Goal: Register for event/course: Sign up to attend an event or enroll in a course

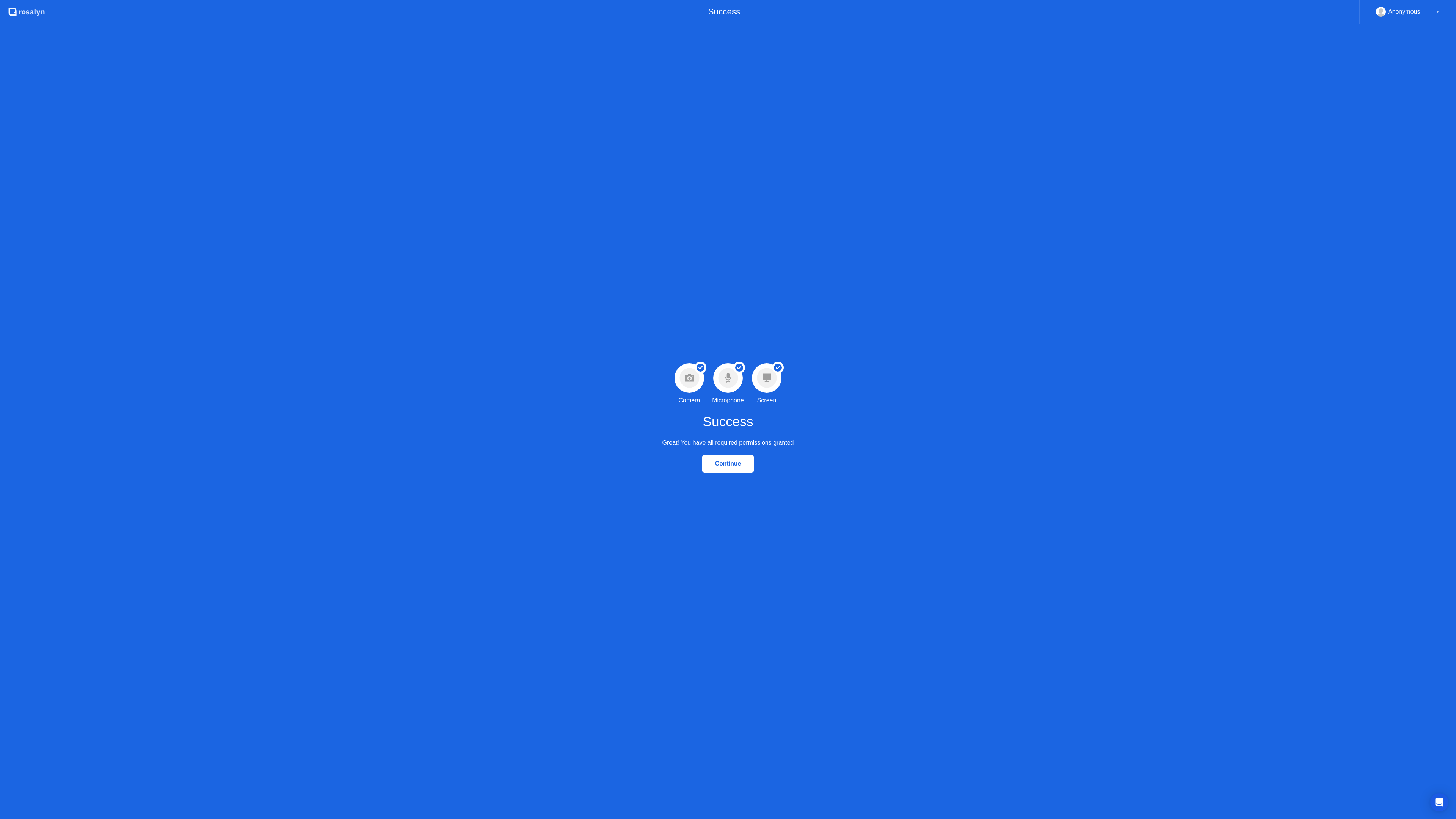
click at [726, 461] on div "Continue" at bounding box center [728, 464] width 47 height 7
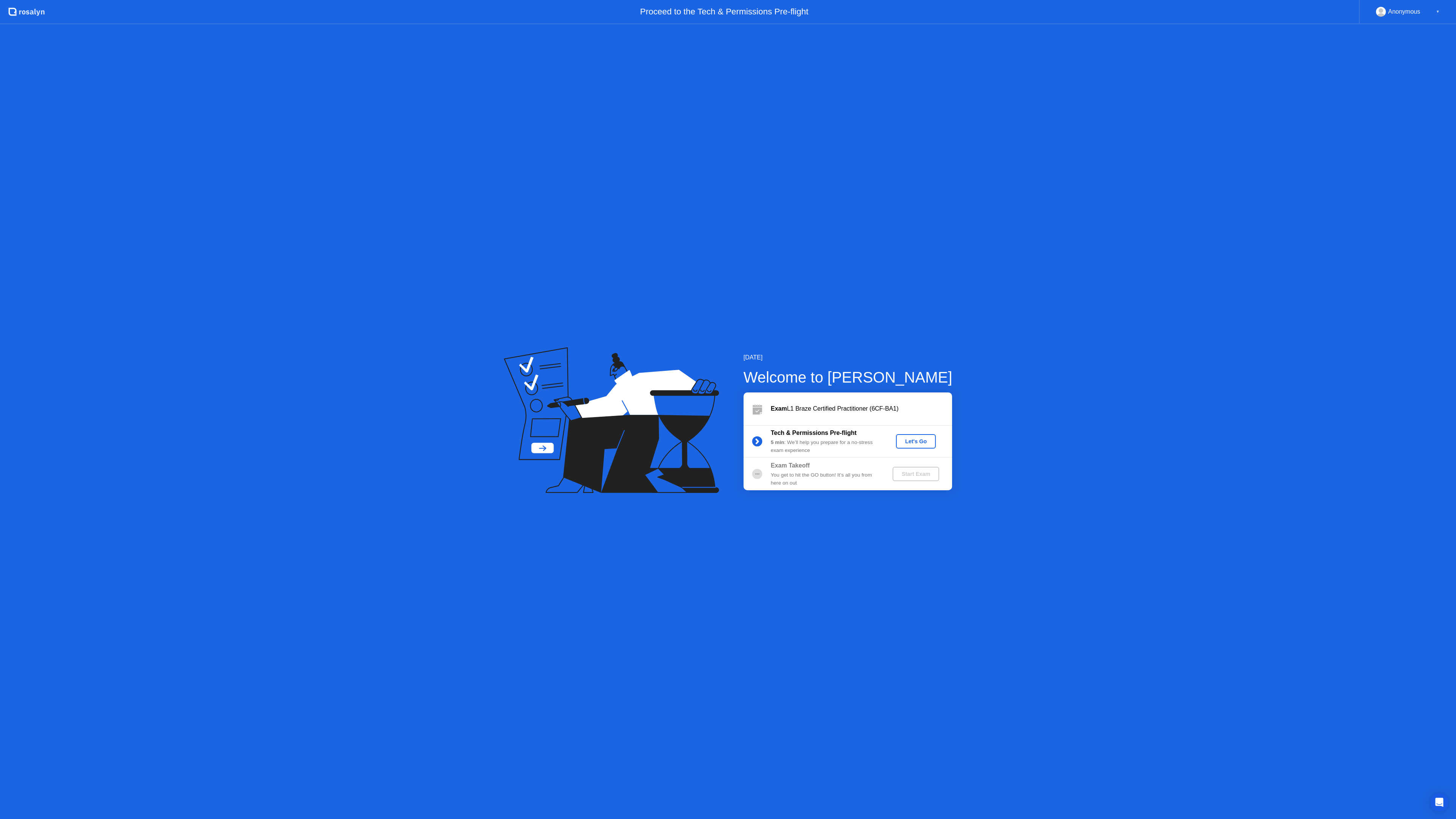
click at [924, 439] on div "Let's Go" at bounding box center [916, 441] width 34 height 6
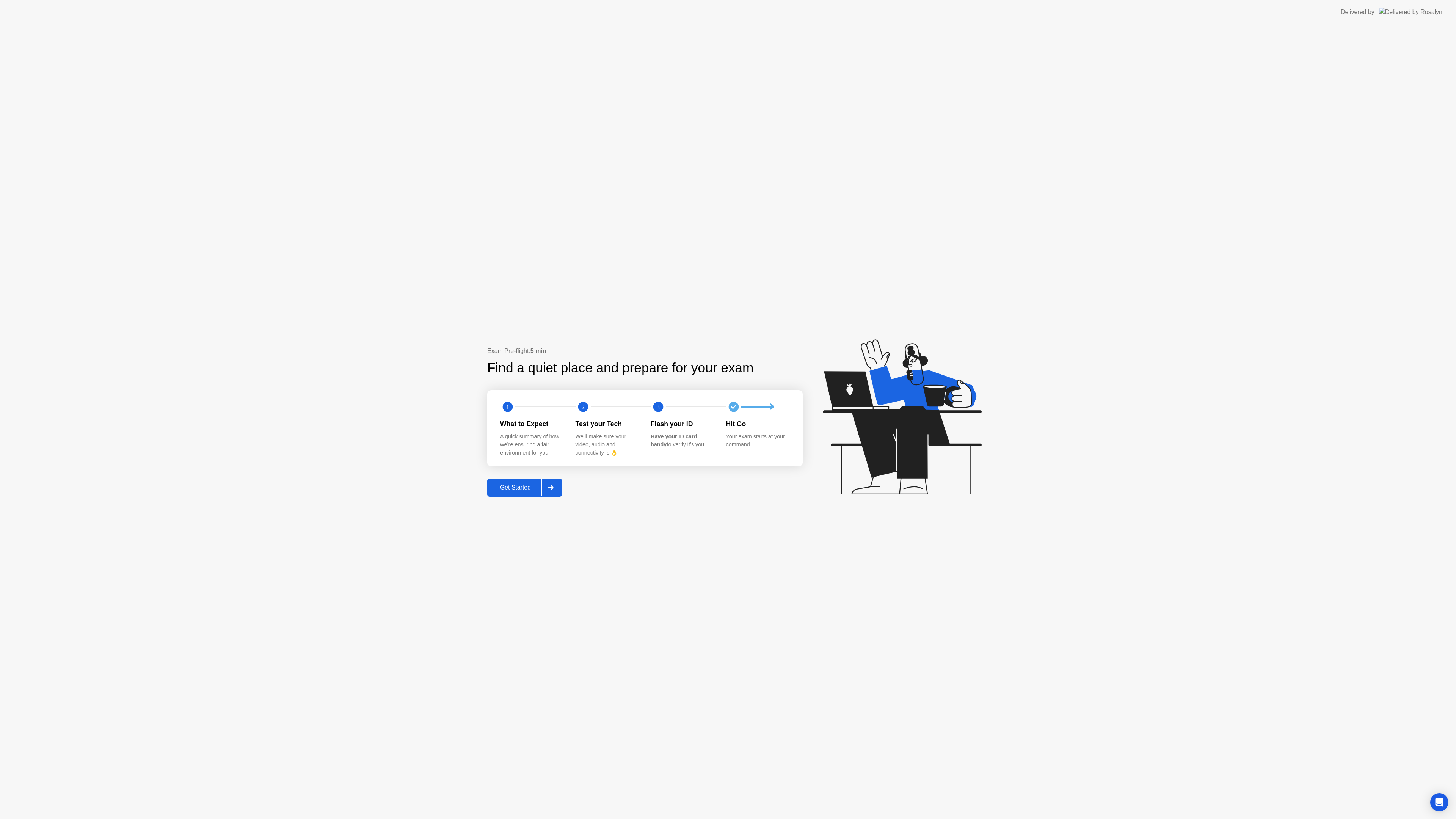
click at [521, 485] on div "Get Started" at bounding box center [515, 488] width 52 height 7
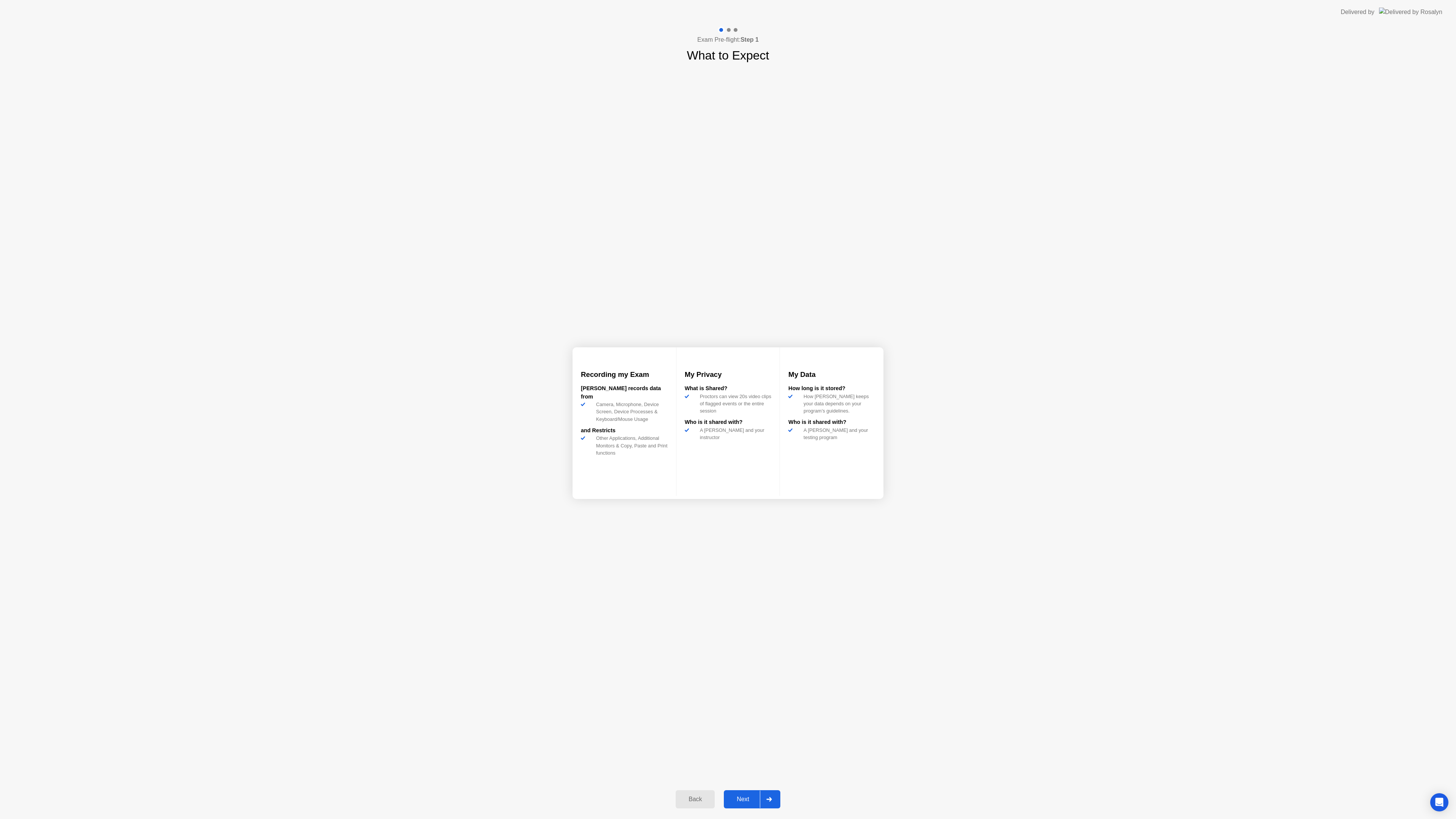
click at [745, 800] on div "Next" at bounding box center [743, 800] width 34 height 7
click at [747, 797] on div "Got it" at bounding box center [743, 800] width 35 height 7
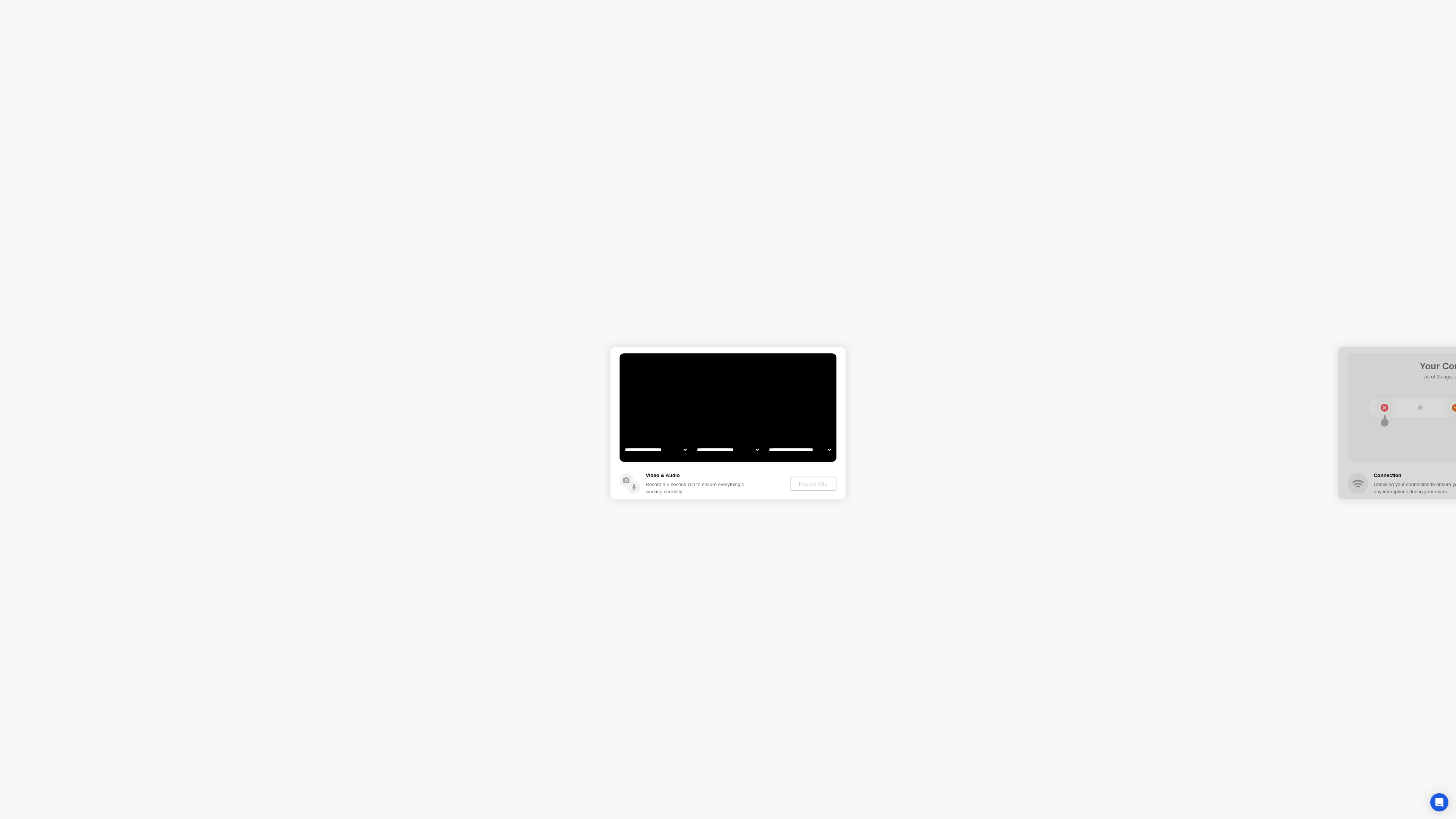
select select "**********"
select select "*******"
click at [816, 484] on div "Record Clip" at bounding box center [813, 484] width 40 height 6
click at [767, 486] on div "Replay Clip" at bounding box center [771, 484] width 49 height 6
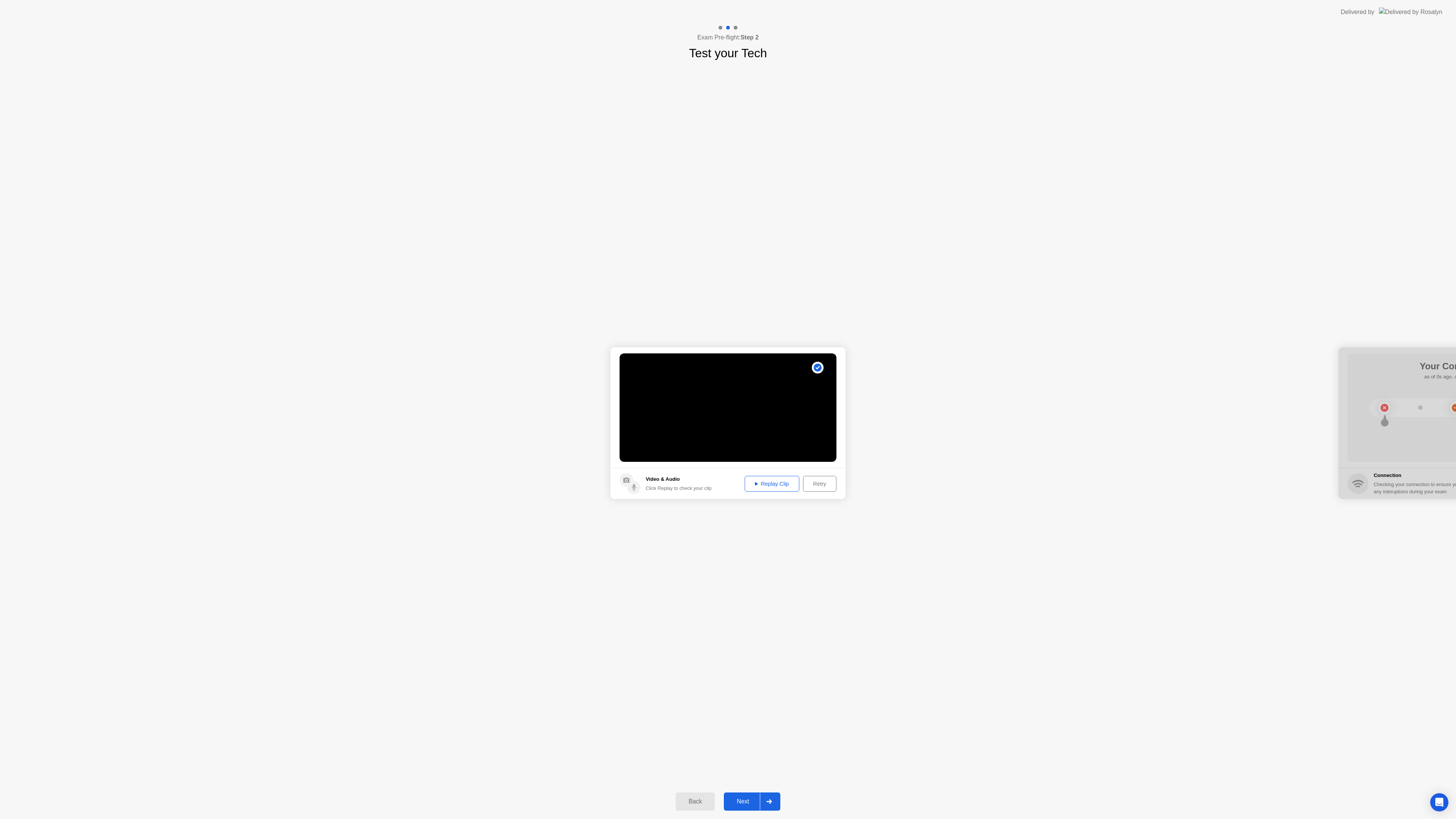
click at [746, 796] on button "Next" at bounding box center [752, 802] width 56 height 18
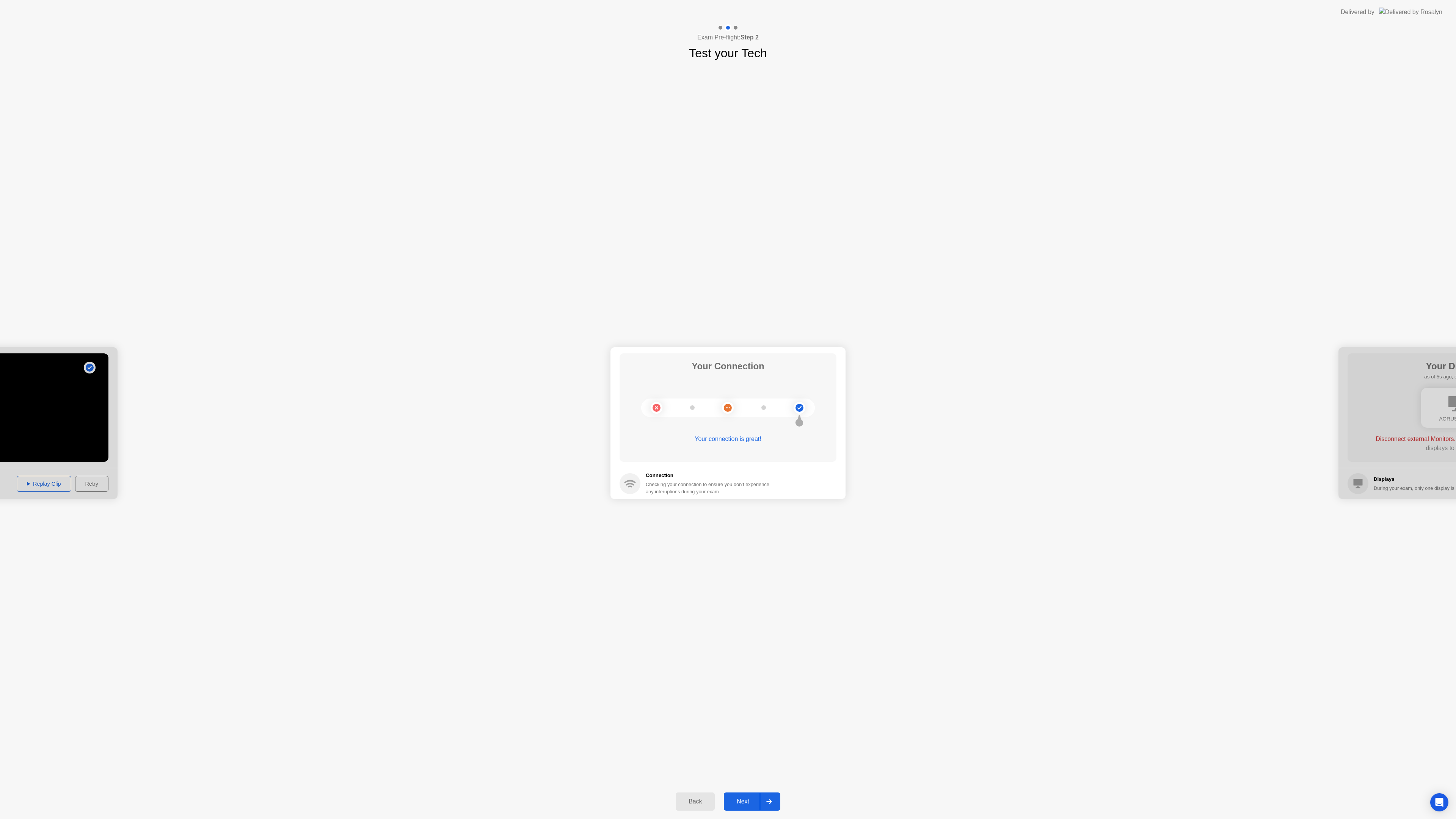
click at [746, 800] on div "Next" at bounding box center [743, 802] width 34 height 7
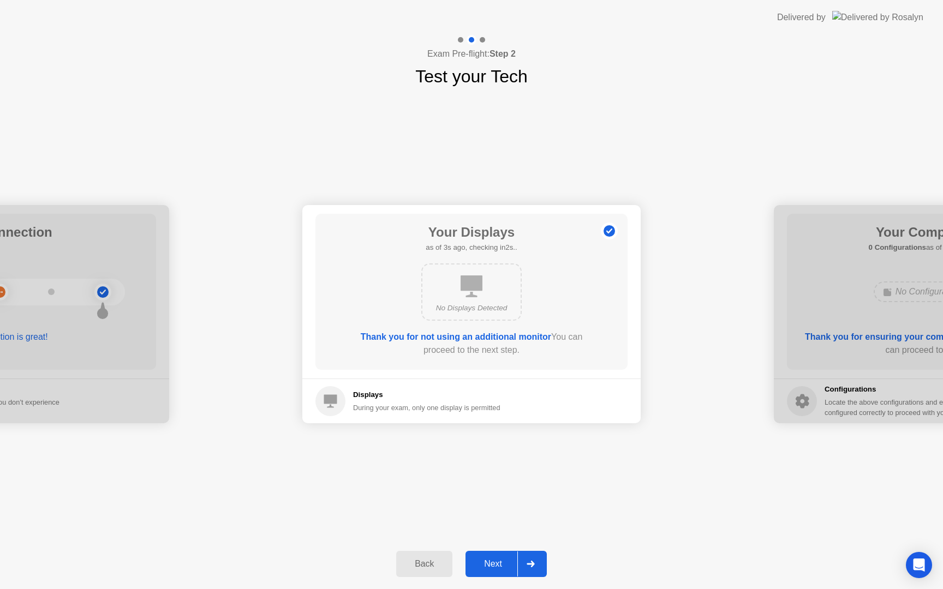
click at [498, 562] on div "Next" at bounding box center [493, 564] width 49 height 10
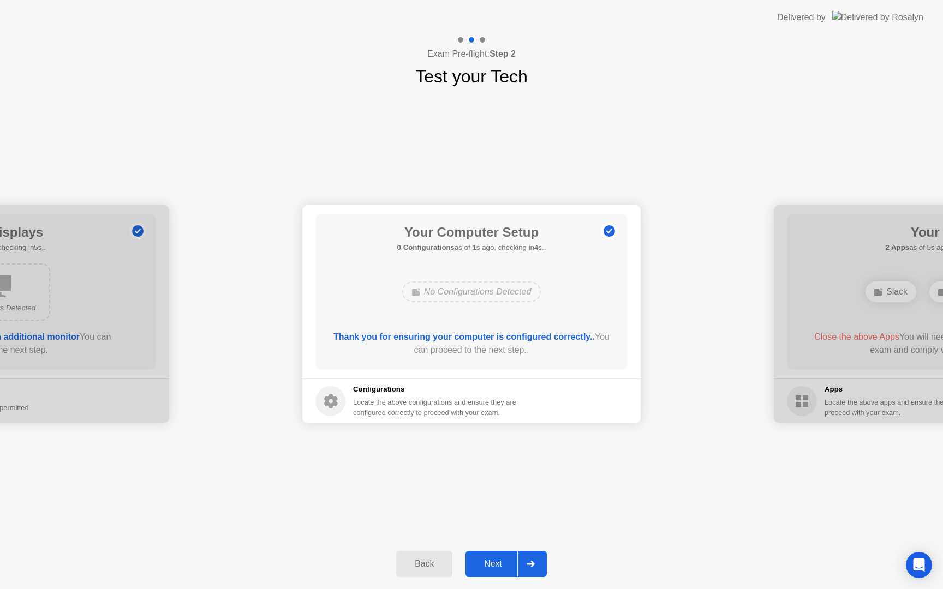
click at [498, 566] on div "Next" at bounding box center [493, 564] width 49 height 10
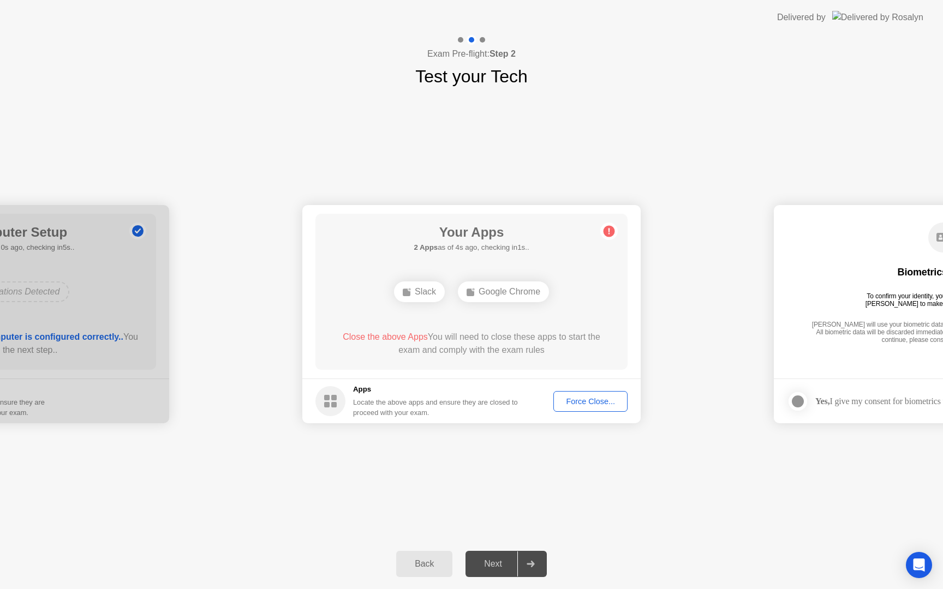
click at [579, 399] on div "Force Close..." at bounding box center [590, 401] width 67 height 9
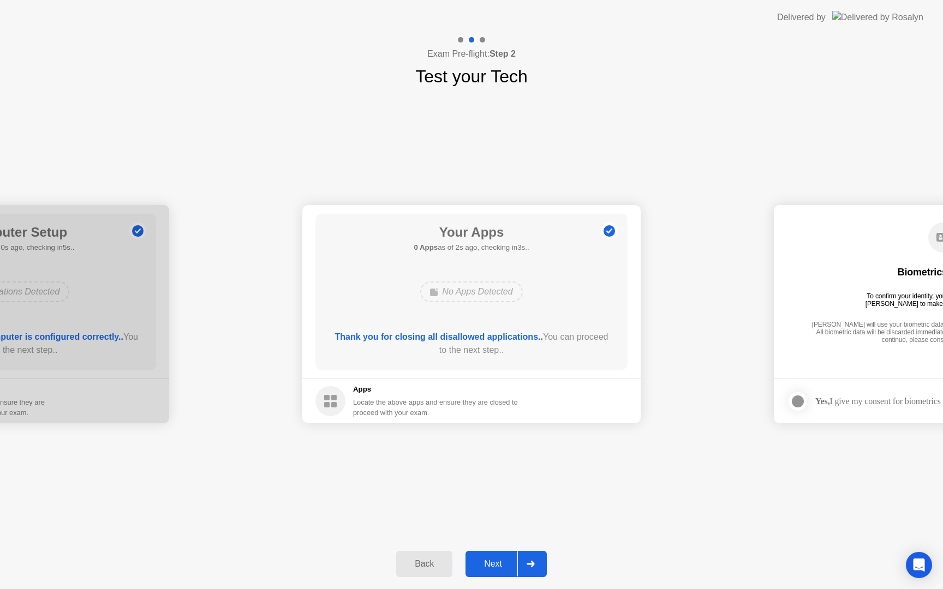
click at [493, 556] on button "Next" at bounding box center [505, 564] width 81 height 26
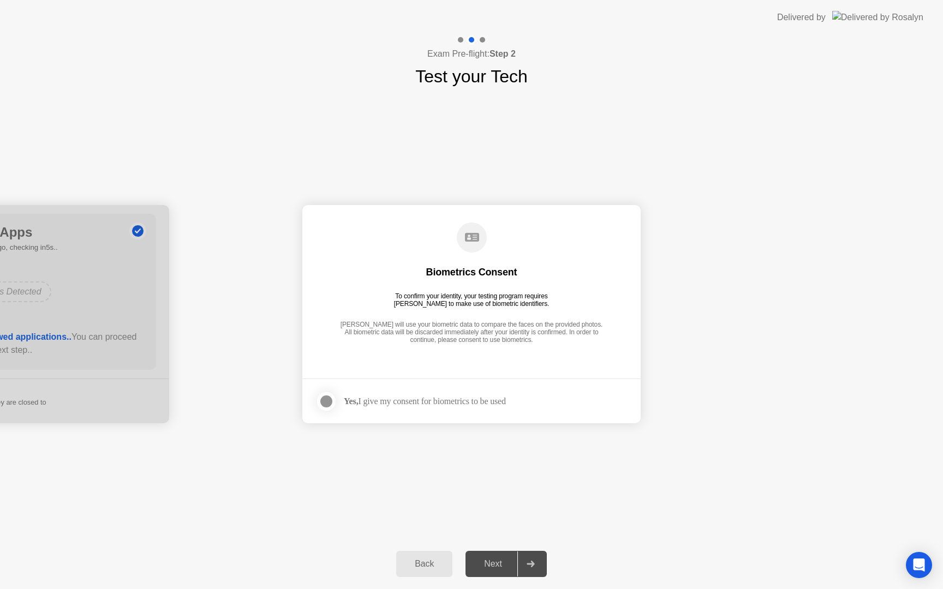
click at [327, 404] on div at bounding box center [326, 401] width 13 height 13
click at [494, 564] on div "Next" at bounding box center [493, 564] width 49 height 10
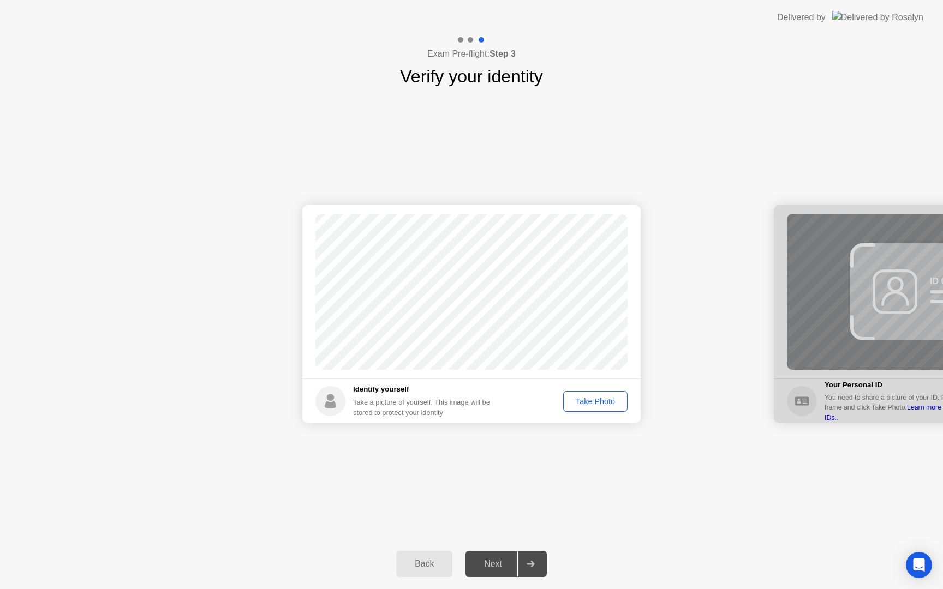
click at [593, 400] on div "Take Photo" at bounding box center [595, 401] width 57 height 9
click at [496, 561] on div "Next" at bounding box center [493, 564] width 49 height 10
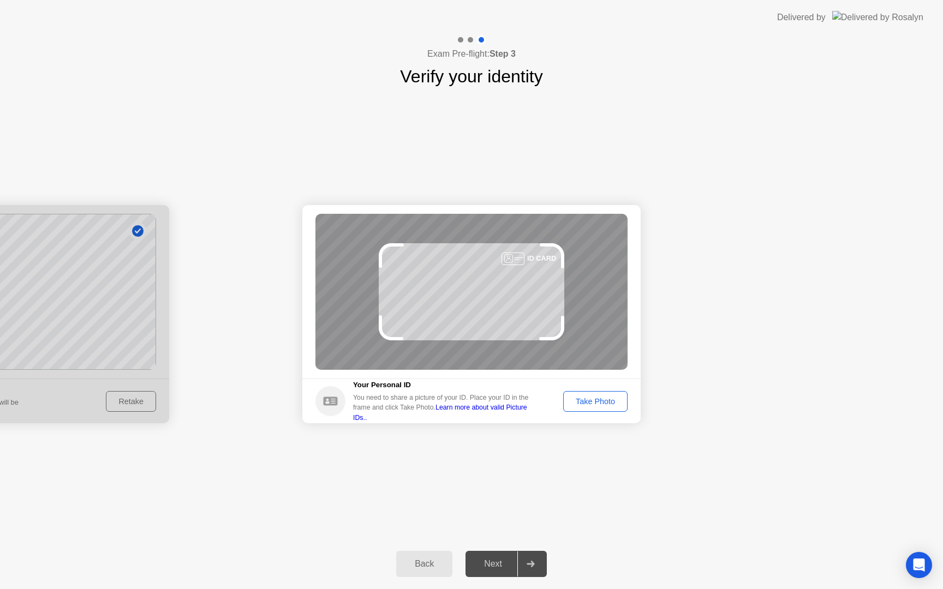
click at [597, 401] on div "Take Photo" at bounding box center [595, 401] width 57 height 9
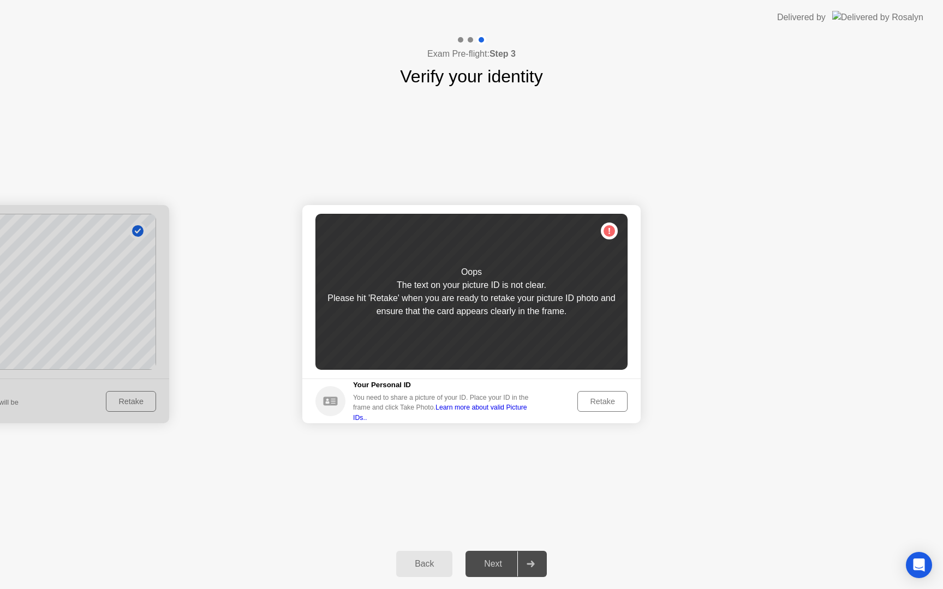
click at [597, 401] on div "Retake" at bounding box center [602, 401] width 43 height 9
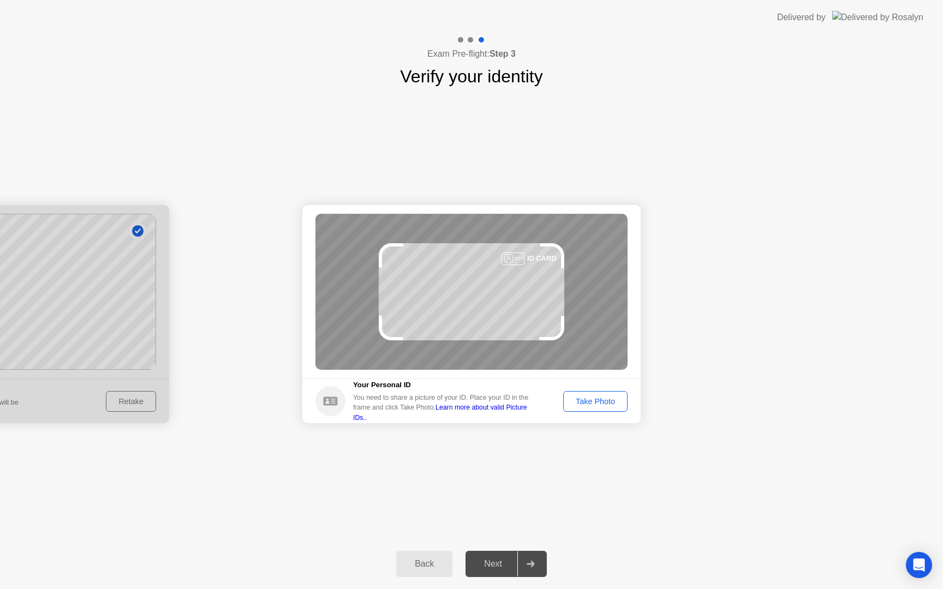
click at [597, 401] on div "Take Photo" at bounding box center [595, 401] width 57 height 9
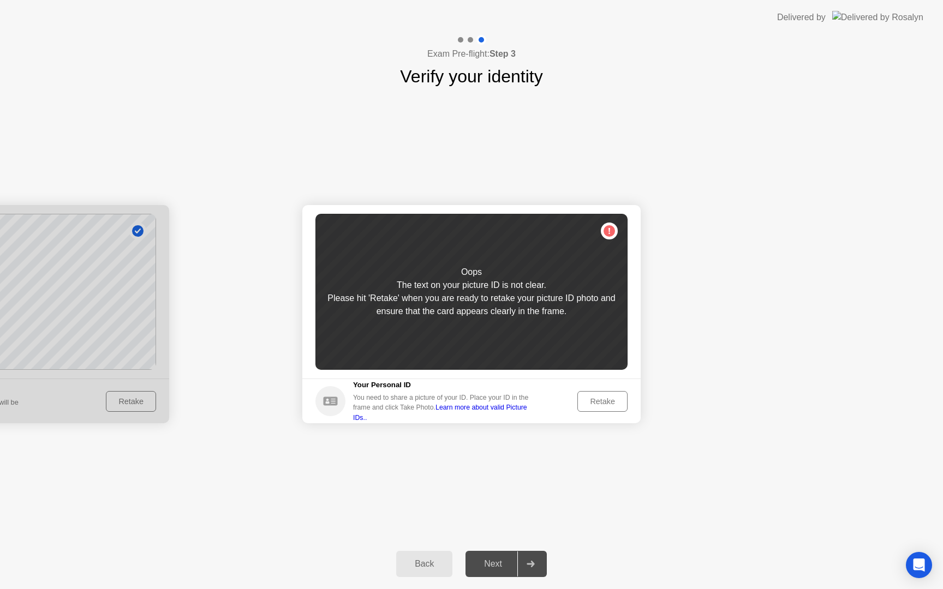
click at [597, 401] on div "Retake" at bounding box center [602, 401] width 43 height 9
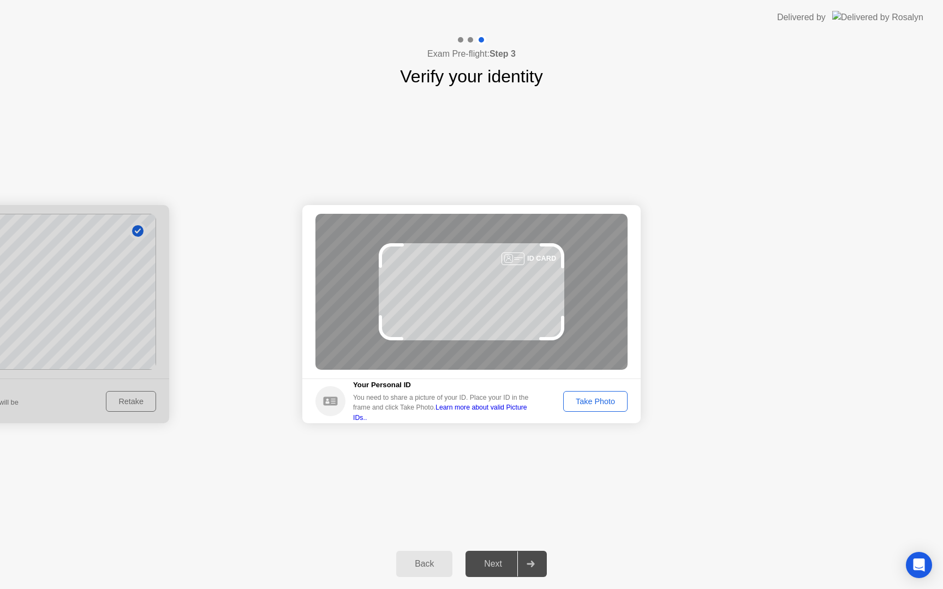
click at [597, 401] on div "Take Photo" at bounding box center [595, 401] width 57 height 9
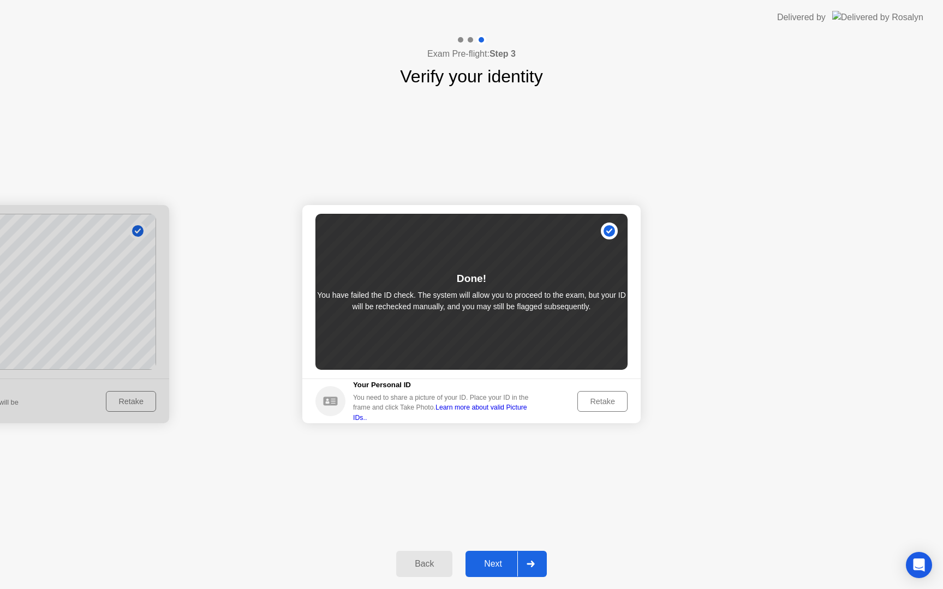
click at [495, 561] on div "Next" at bounding box center [493, 564] width 49 height 10
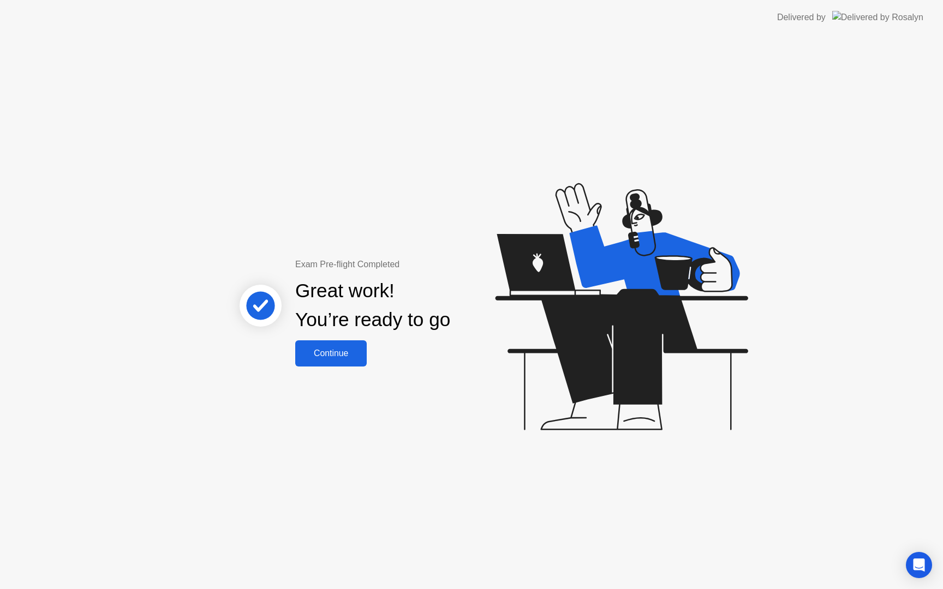
click at [342, 356] on div "Continue" at bounding box center [330, 354] width 65 height 10
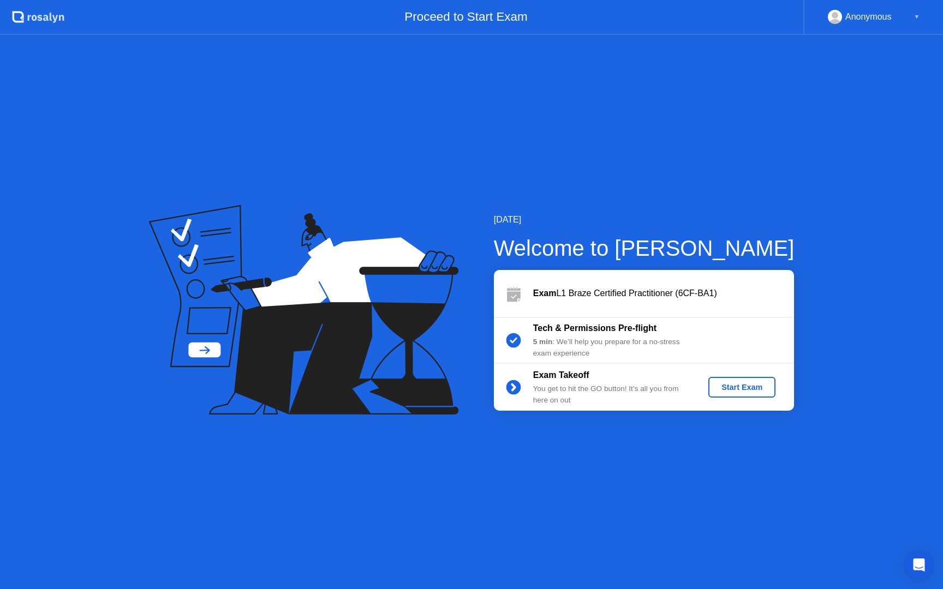
click at [747, 385] on div "Start Exam" at bounding box center [742, 387] width 58 height 9
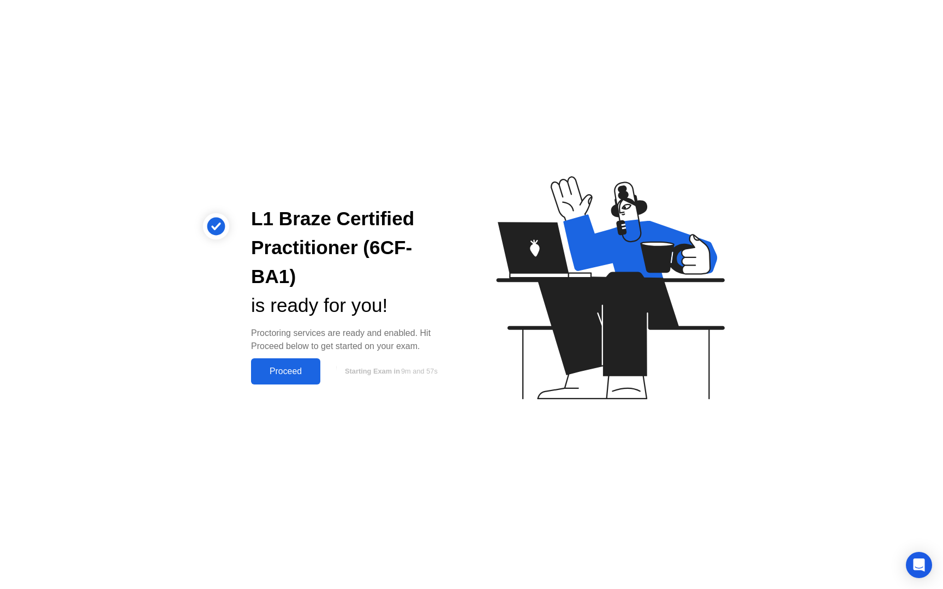
click at [289, 367] on div "Proceed" at bounding box center [285, 372] width 63 height 10
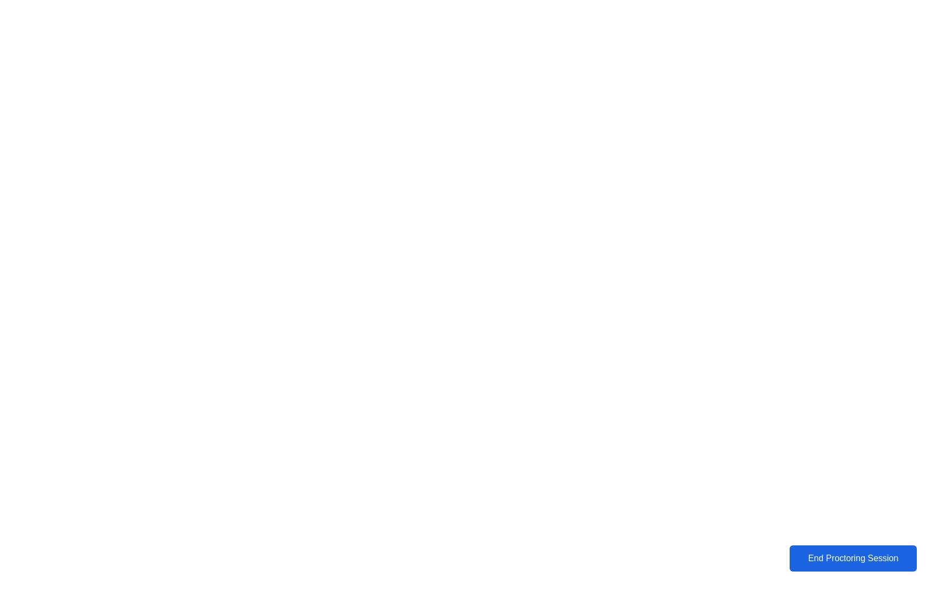
click at [844, 561] on div "End Proctoring Session" at bounding box center [852, 559] width 121 height 10
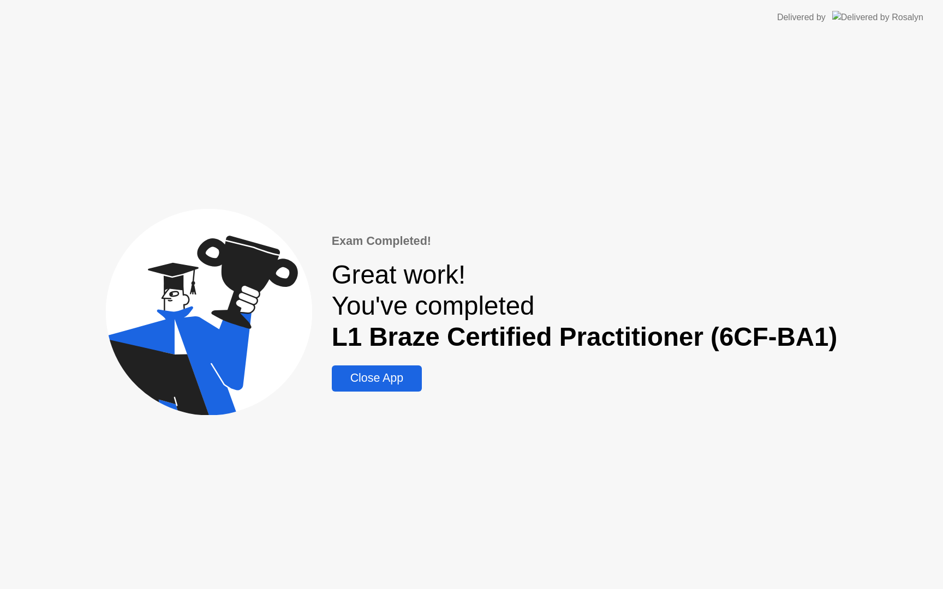
click at [381, 378] on div "Close App" at bounding box center [376, 379] width 83 height 14
